Goal: Browse casually

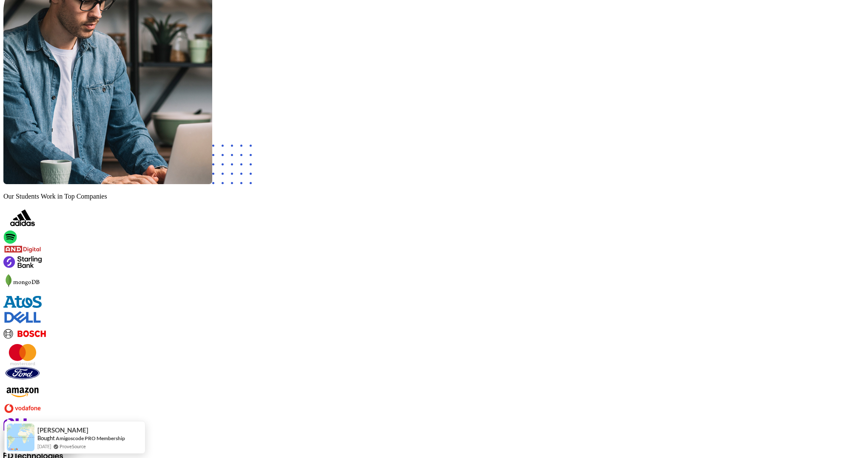
scroll to position [3178, 0]
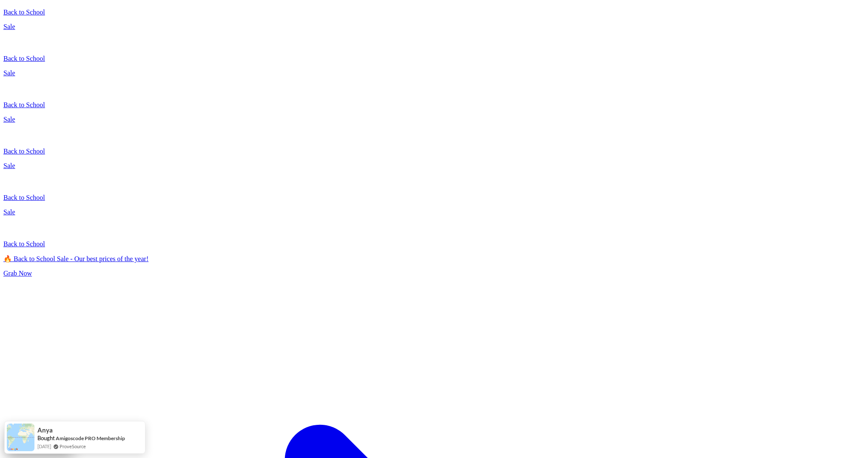
scroll to position [0, 0]
